Goal: Complete application form

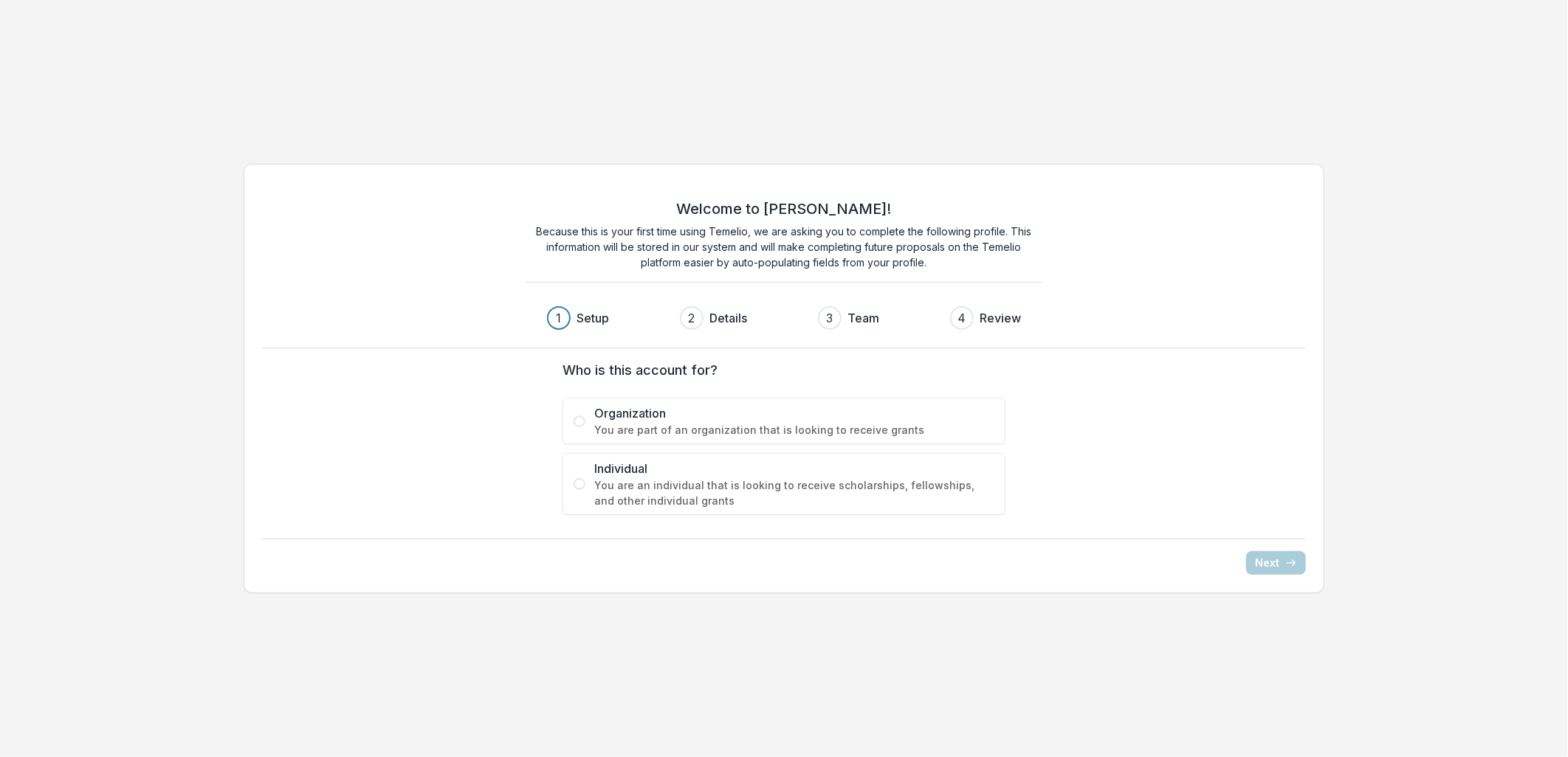
click at [650, 423] on span "You are part of an organization that is looking to receive grants" at bounding box center [794, 429] width 400 height 15
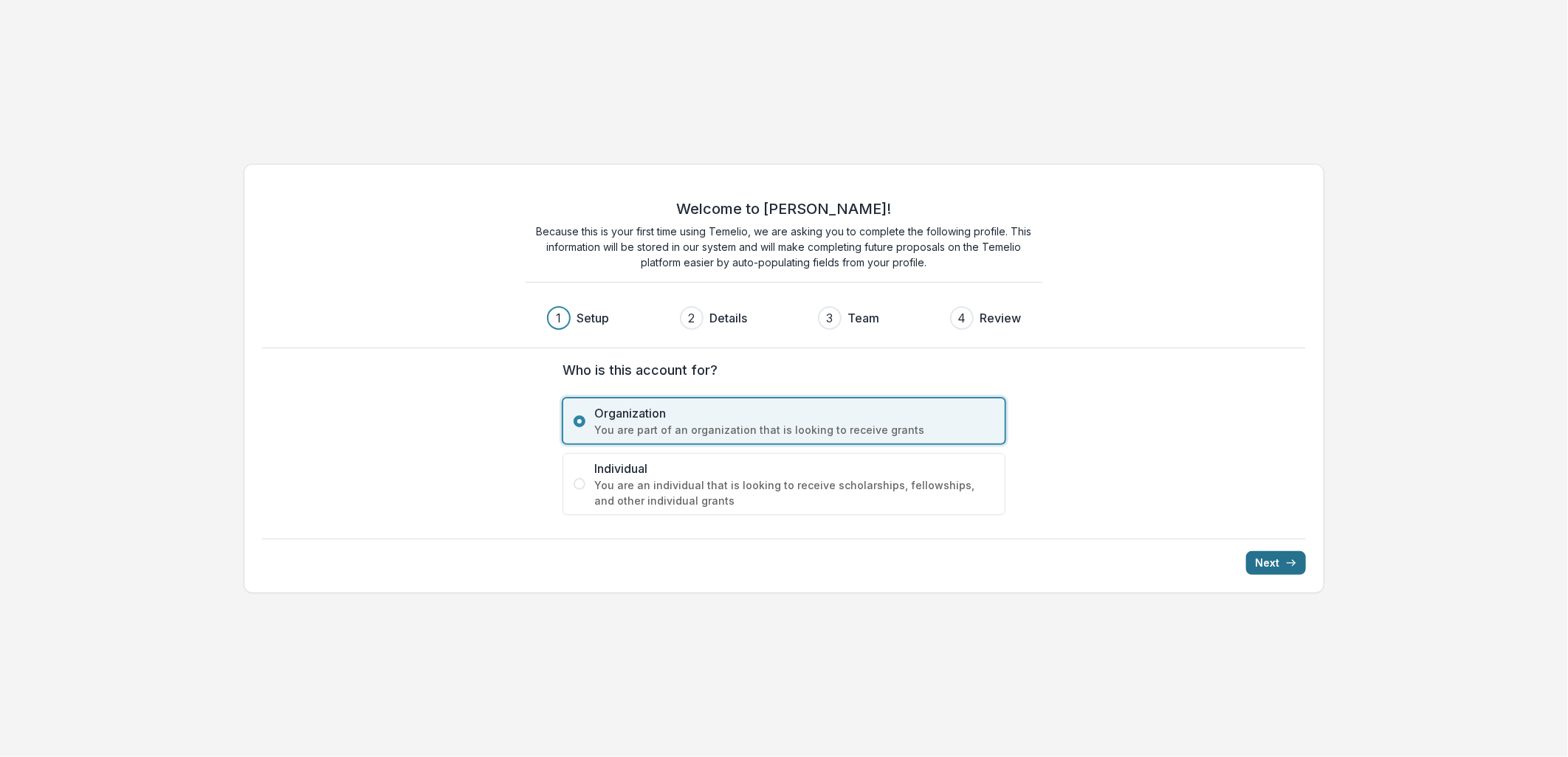
click at [1275, 569] on button "Next" at bounding box center [1276, 563] width 60 height 23
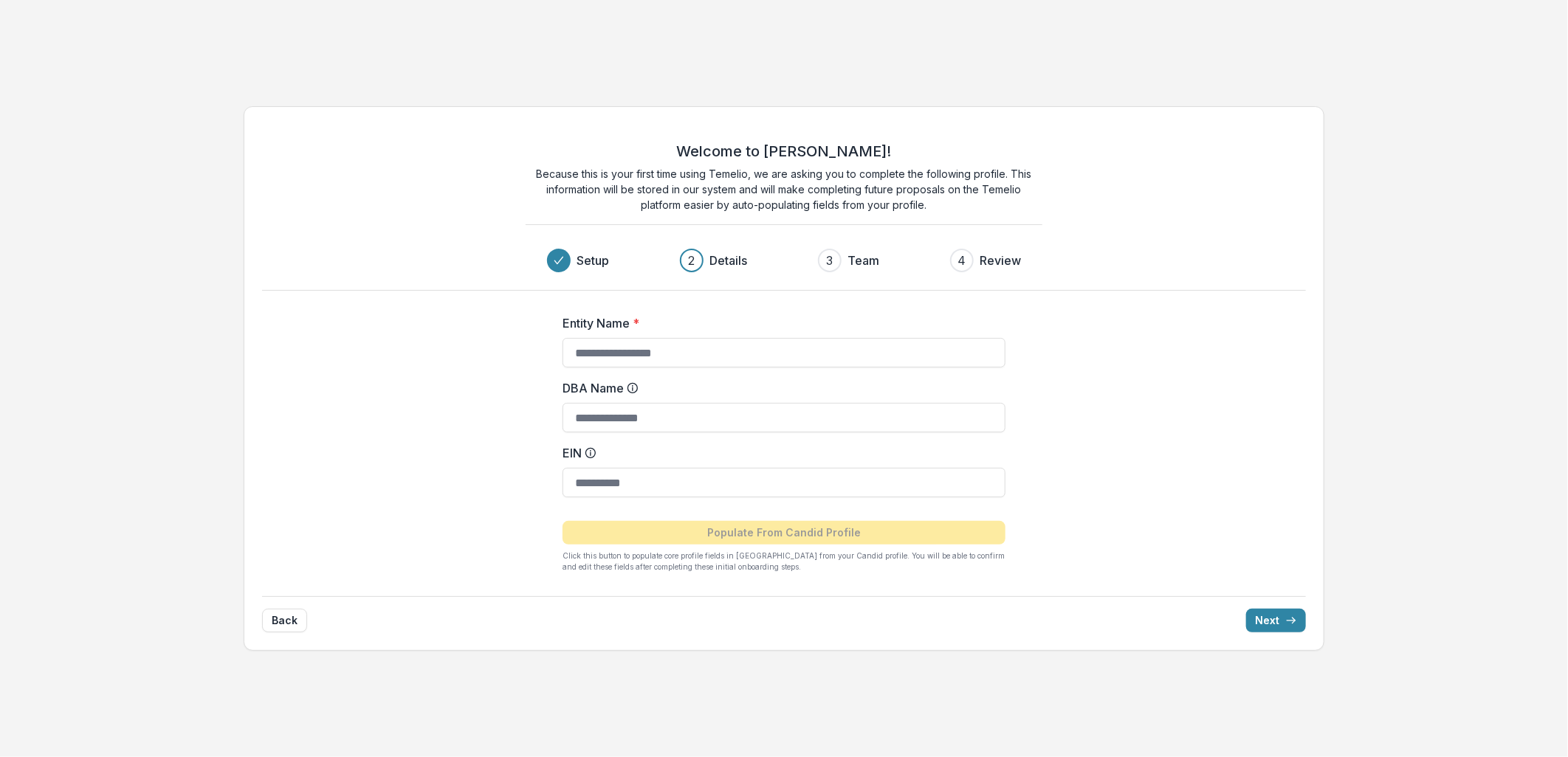
click at [1400, 270] on div "Welcome to Temelio! Because this is your first time using Temelio, we are askin…" at bounding box center [784, 378] width 1568 height 569
